Goal: Information Seeking & Learning: Learn about a topic

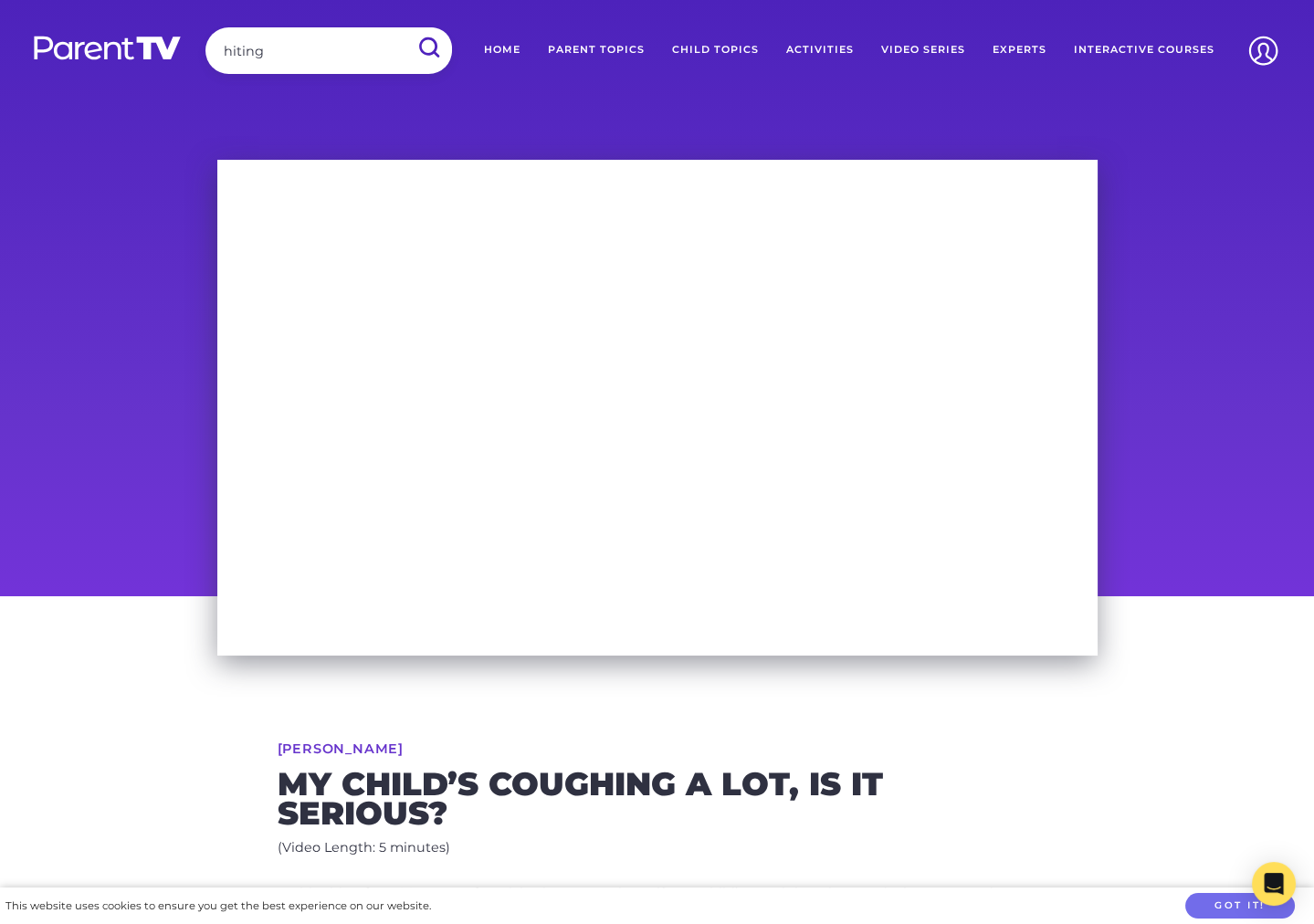
click at [404, 28] on input "submit" at bounding box center [427, 48] width 47 height 41
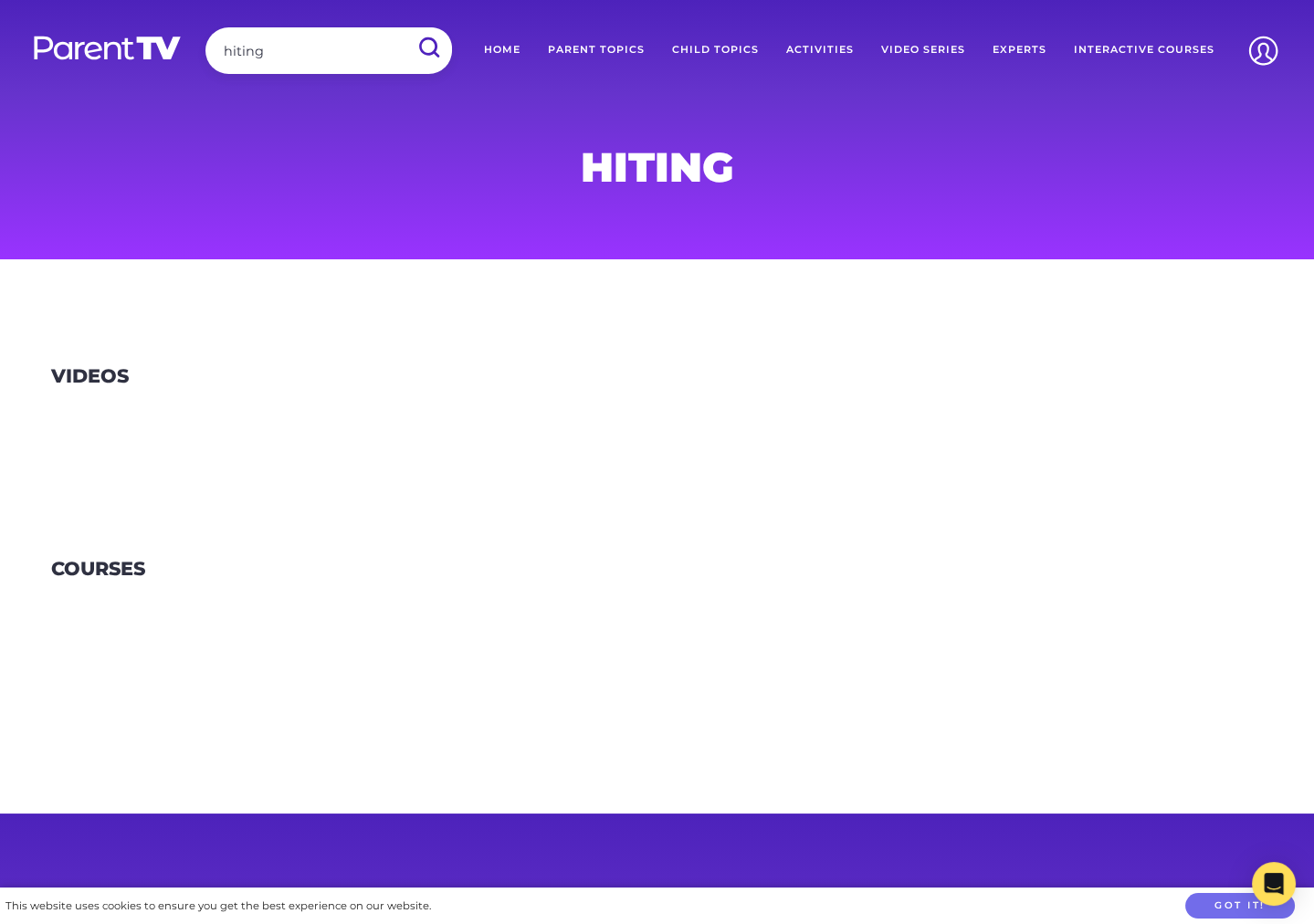
click at [257, 52] on input "hiting" at bounding box center [328, 51] width 247 height 47
type input "hitting"
click at [404, 28] on input "submit" at bounding box center [427, 48] width 47 height 41
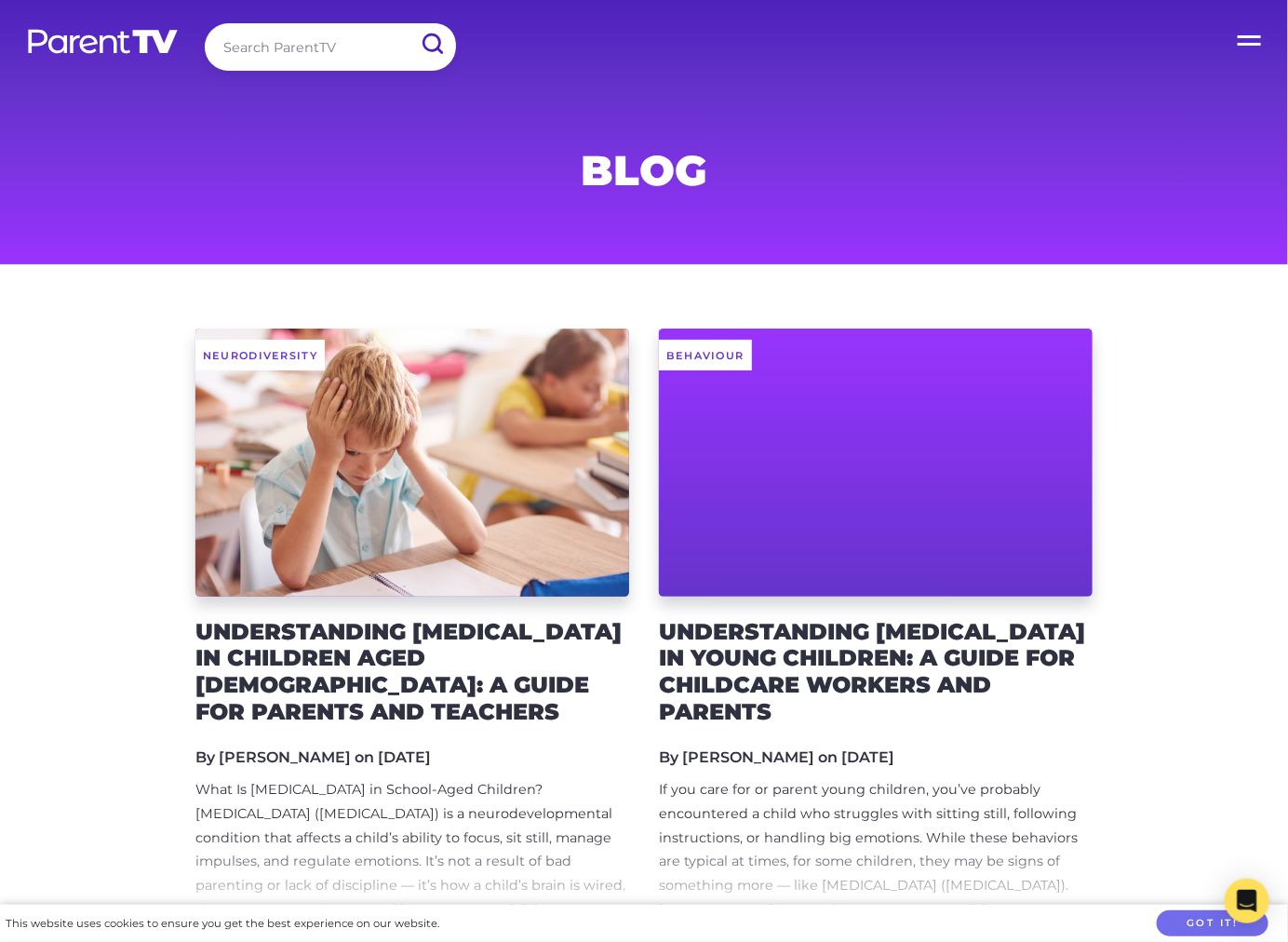
click at [0, 0] on input "search" at bounding box center [0, 0] width 0 height 0
click at [0, 0] on input "submit" at bounding box center [0, 0] width 0 height 0
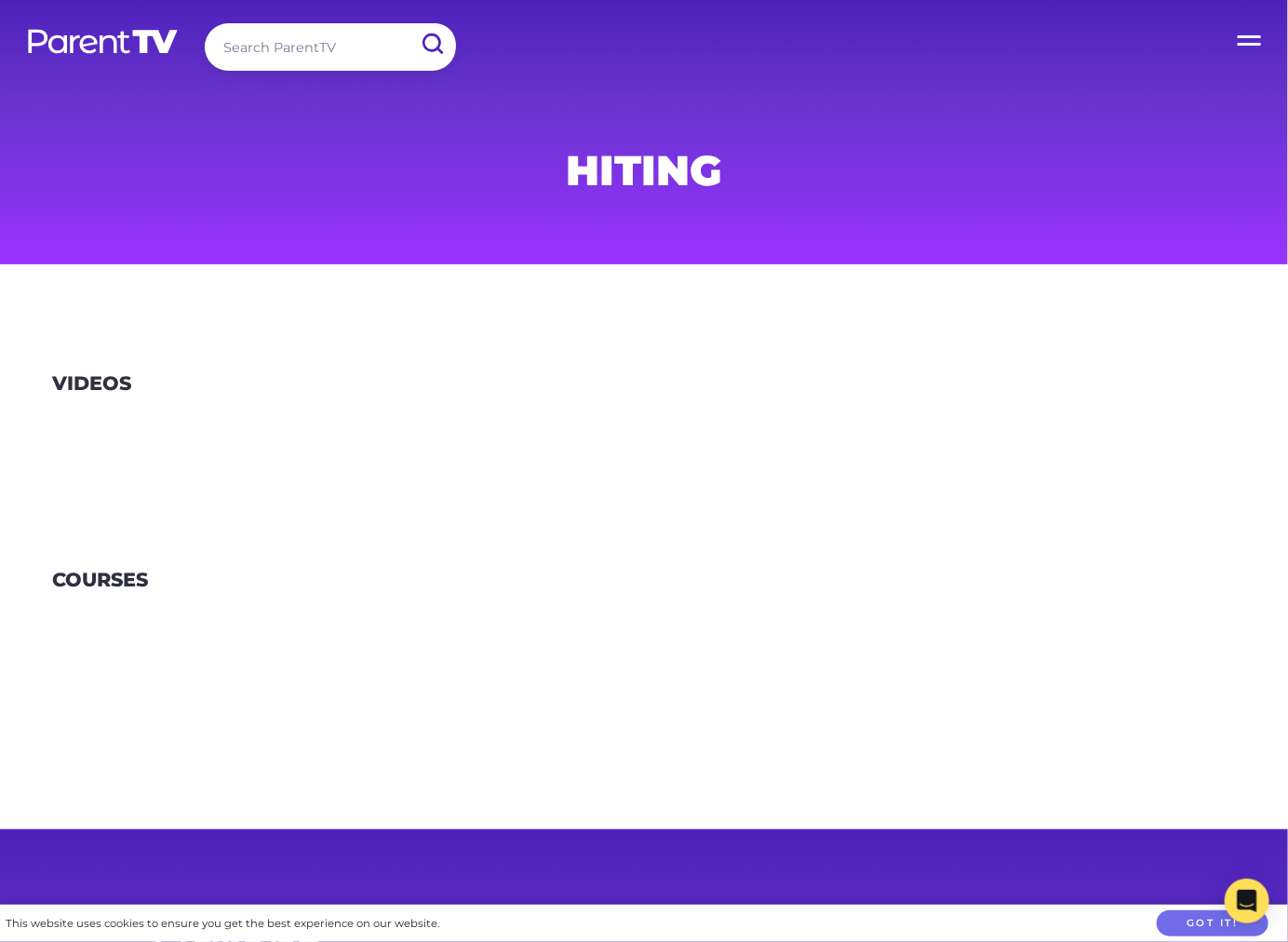
click at [0, 0] on input "hiting" at bounding box center [0, 0] width 0 height 0
type input "cough"
click at [0, 0] on input "submit" at bounding box center [0, 0] width 0 height 0
